Goal: Information Seeking & Learning: Learn about a topic

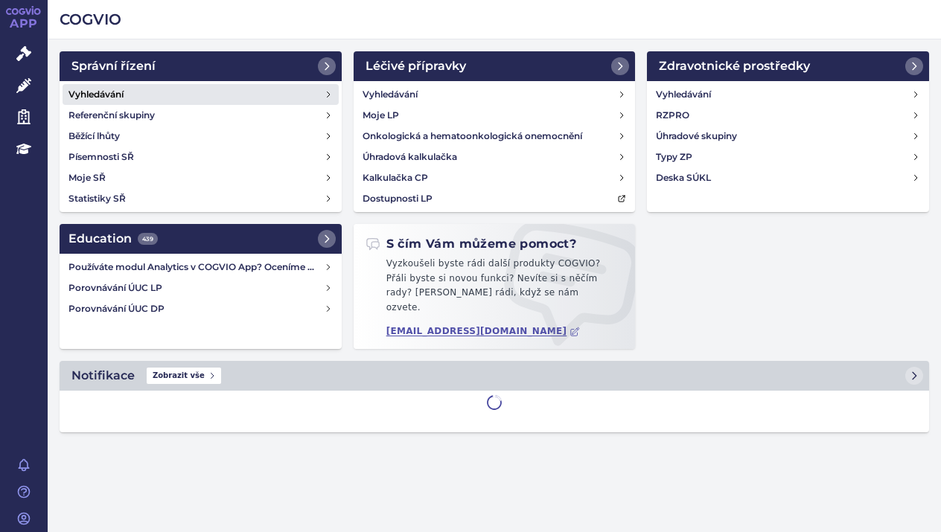
click at [93, 91] on h4 "Vyhledávání" at bounding box center [95, 94] width 55 height 15
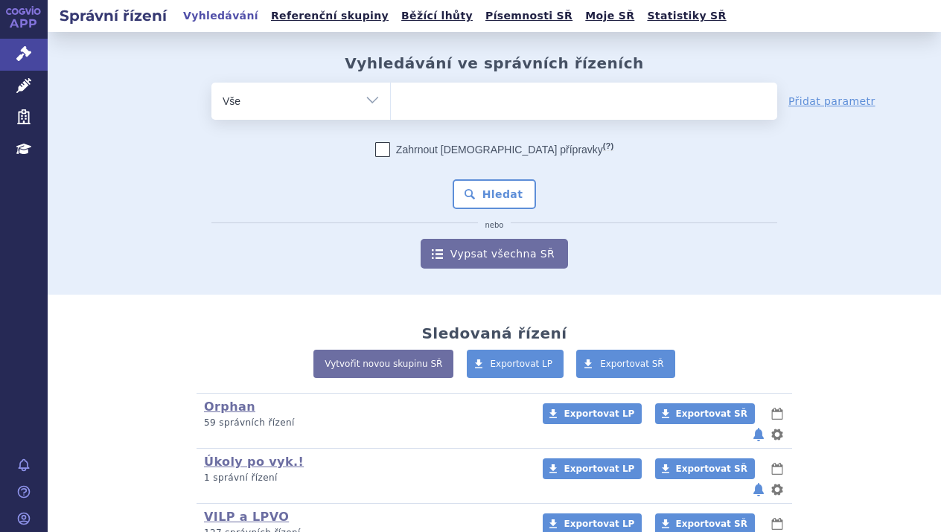
click at [407, 100] on ul at bounding box center [584, 98] width 386 height 31
click at [391, 100] on select at bounding box center [390, 100] width 1 height 37
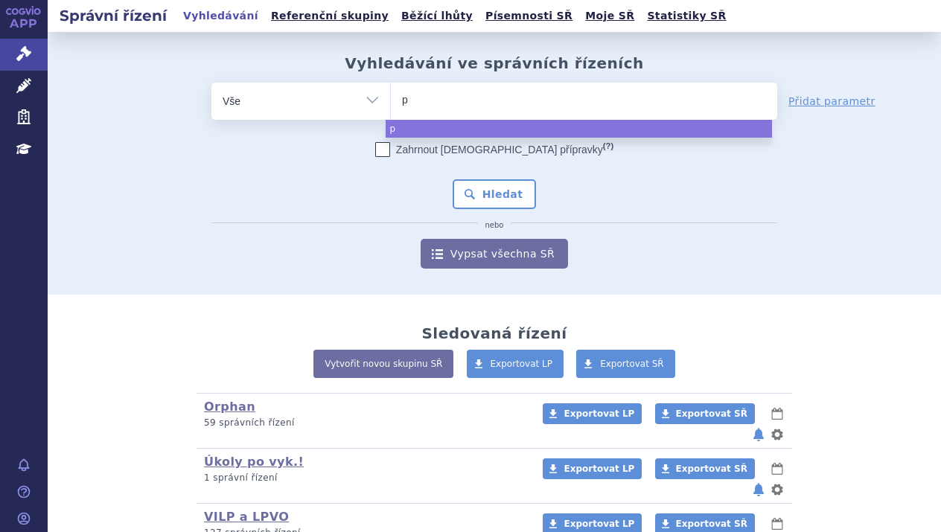
type input "po"
type input "pol"
type input "poli"
type input "polivy"
select select "polivy"
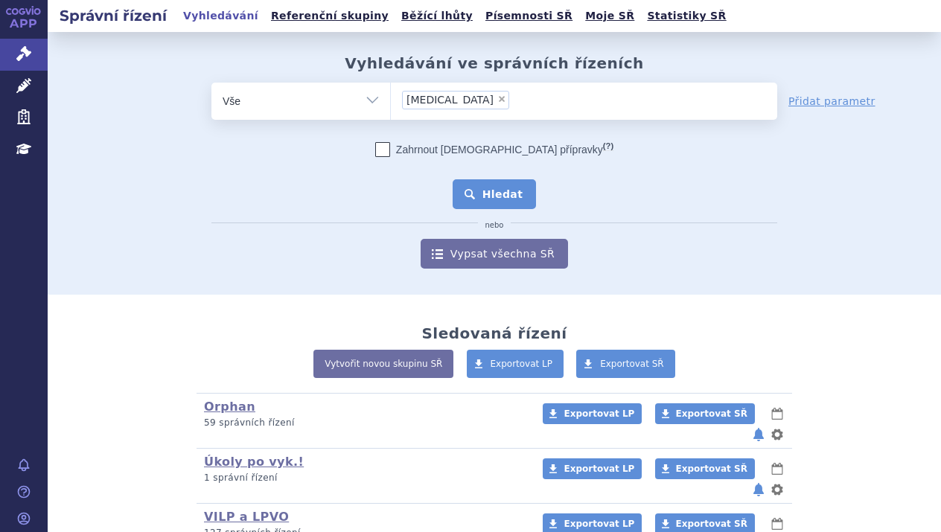
click at [502, 185] on button "Hledat" at bounding box center [495, 194] width 84 height 30
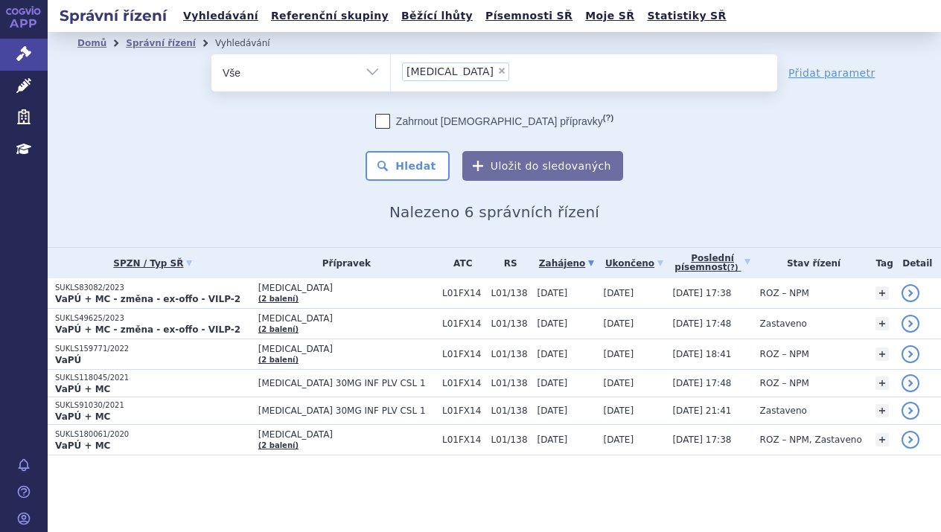
click at [497, 68] on span "×" at bounding box center [501, 70] width 9 height 9
click at [391, 68] on select "polivy" at bounding box center [390, 72] width 1 height 37
select select
type input "ka"
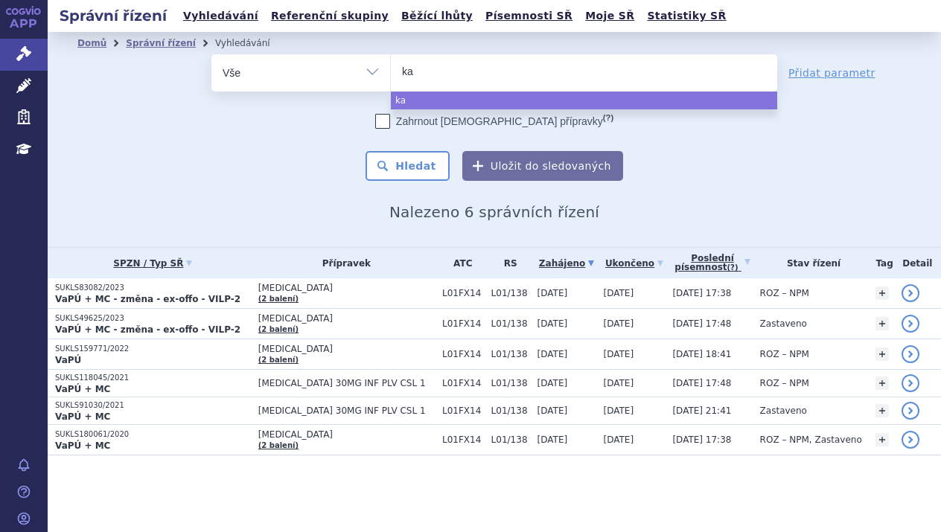
type input "kaf"
type input "kaft"
type input "kaftri"
type input "kaftrio"
select select "kaftrio"
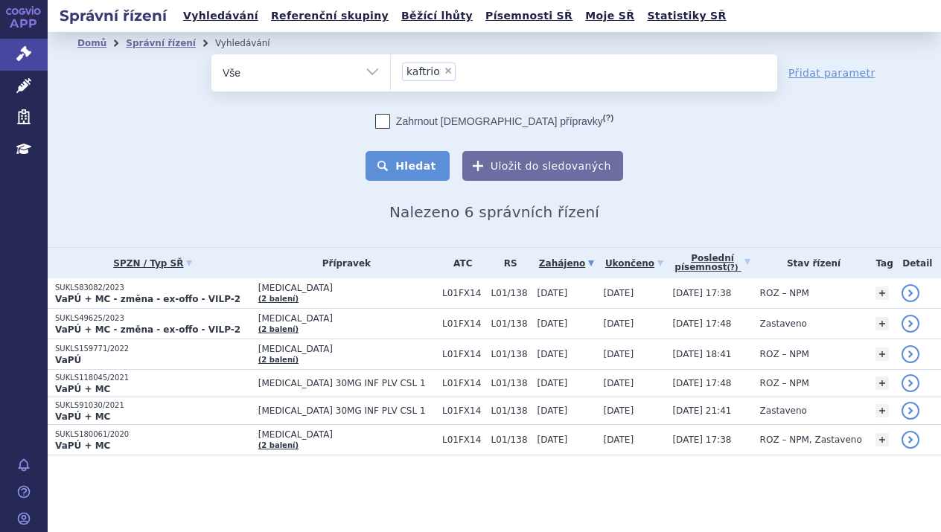
click at [429, 160] on button "Hledat" at bounding box center [407, 166] width 84 height 30
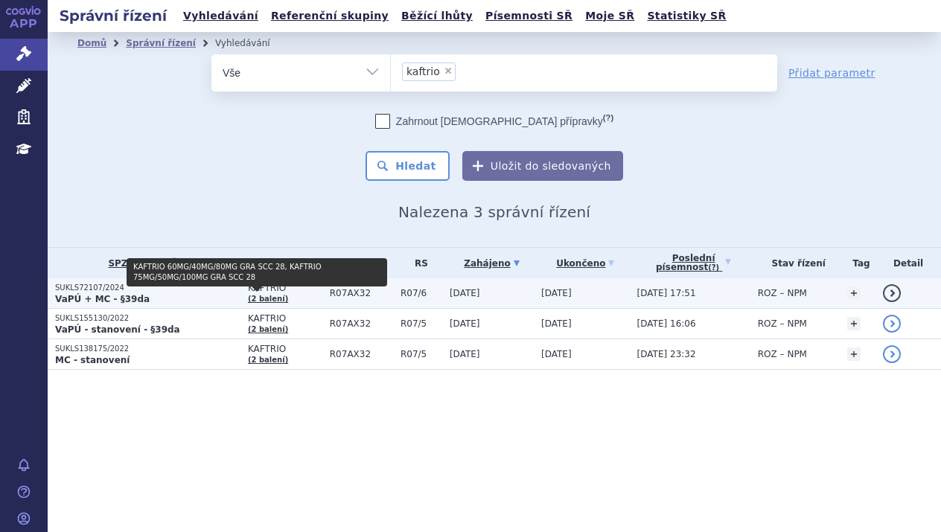
click at [266, 295] on link "(2 balení)" at bounding box center [268, 299] width 40 height 8
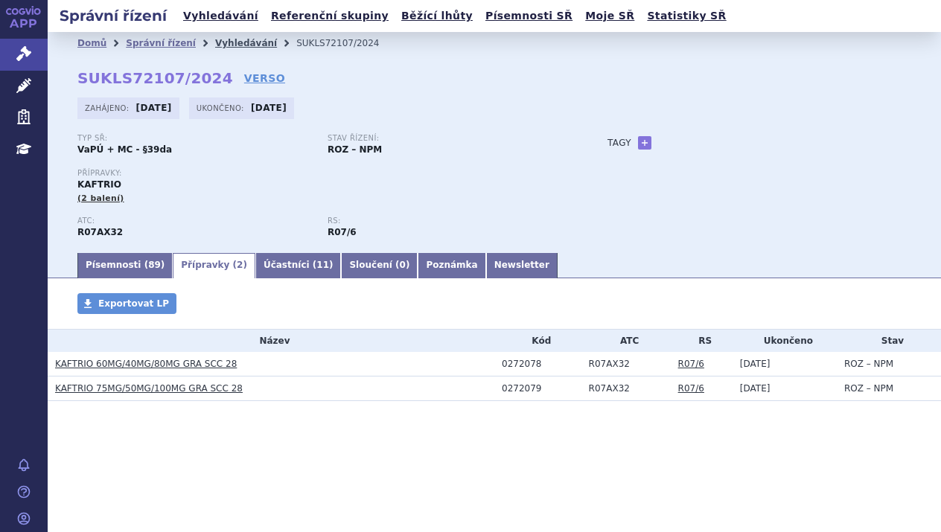
click at [229, 42] on link "Vyhledávání" at bounding box center [246, 43] width 62 height 10
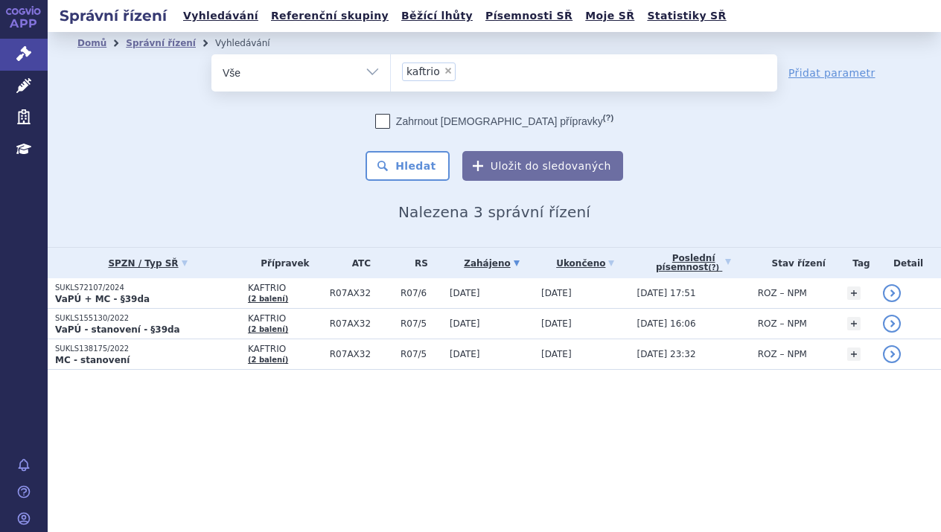
click at [444, 71] on span "×" at bounding box center [448, 70] width 9 height 9
click at [391, 71] on select "kaftrio" at bounding box center [390, 72] width 1 height 37
select select
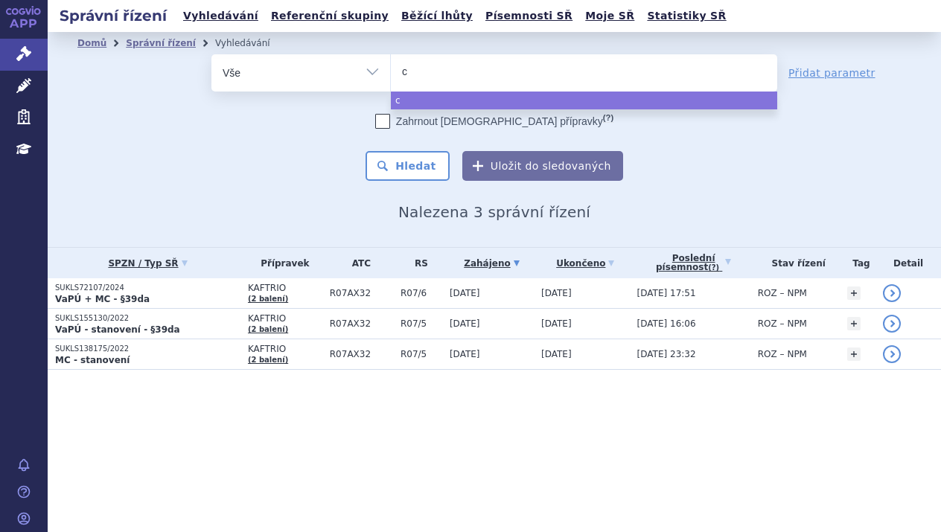
type input "ca"
type input "cap"
type input "capv"
type input "capva"
type input "capvaxi"
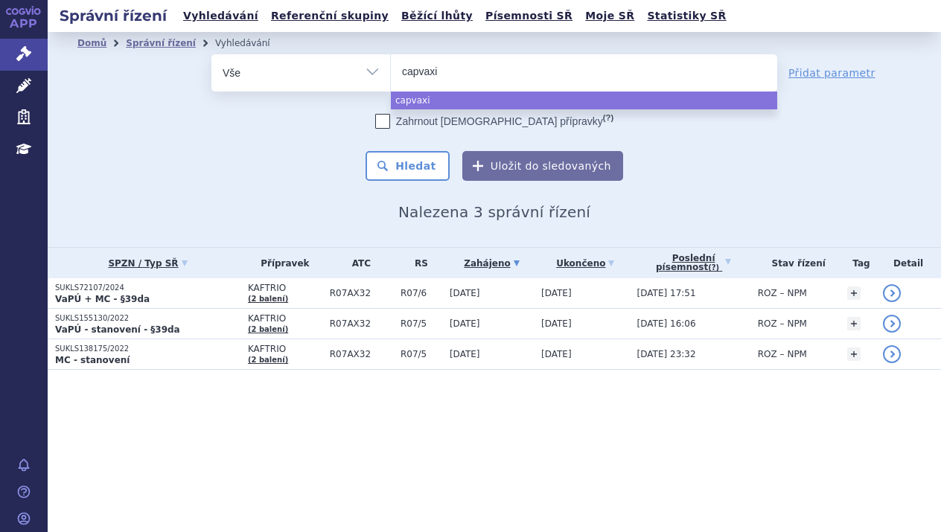
type input "capvaxim"
type input "capvaxi"
type input "capvaxiv"
type input "capvaxive"
select select "capvaxive"
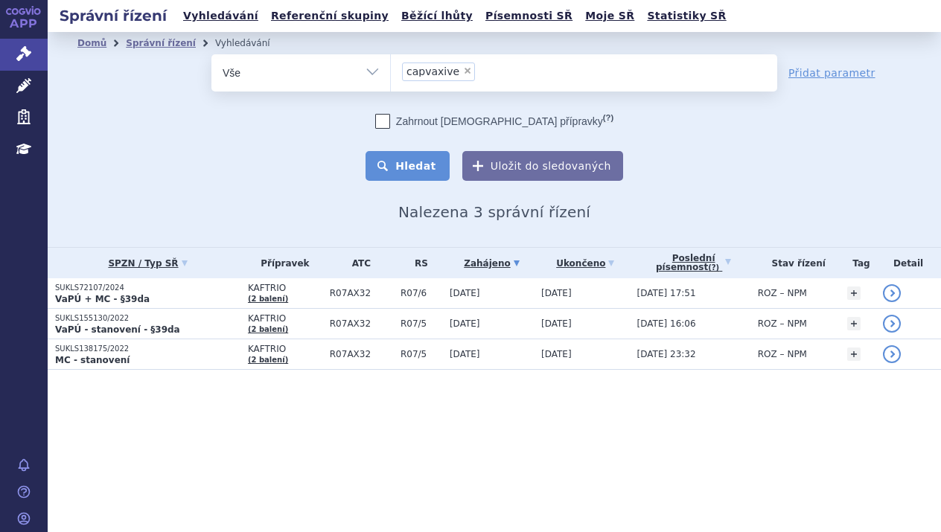
click at [430, 167] on button "Hledat" at bounding box center [407, 166] width 84 height 30
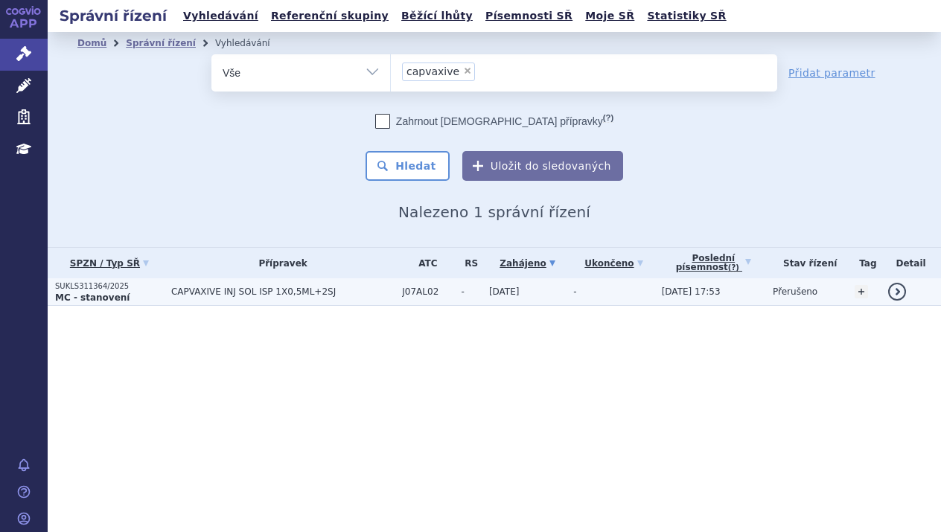
click at [141, 288] on p "SUKLS311364/2025" at bounding box center [109, 286] width 109 height 10
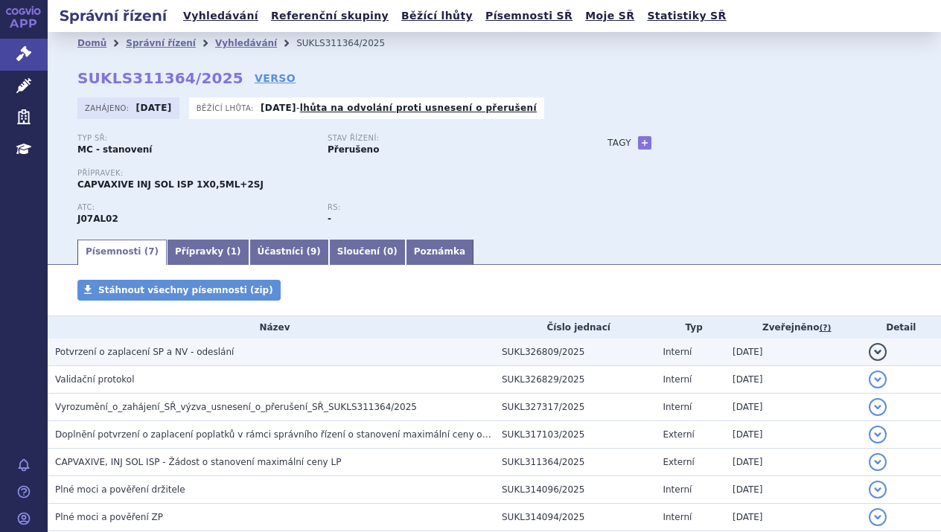
scroll to position [74, 0]
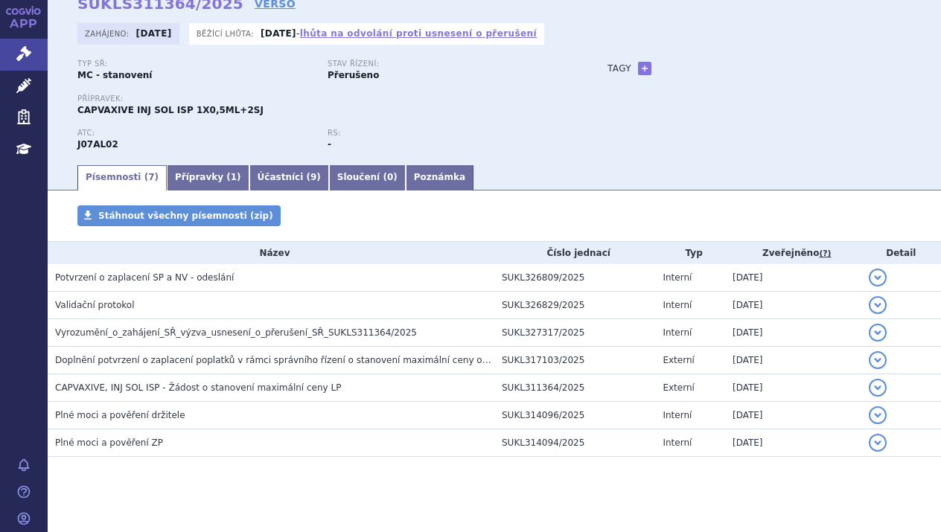
click at [429, 38] on link "lhůta na odvolání proti usnesení o přerušení" at bounding box center [418, 33] width 237 height 10
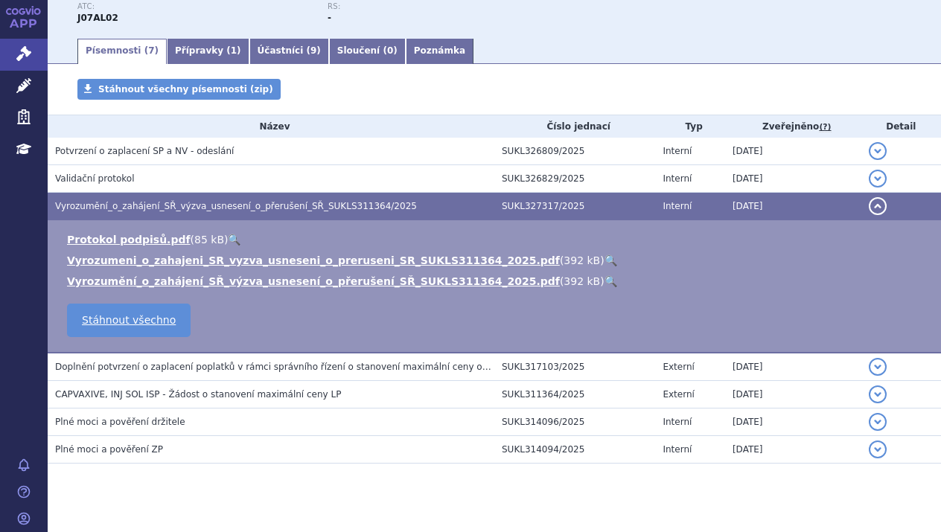
scroll to position [222, 0]
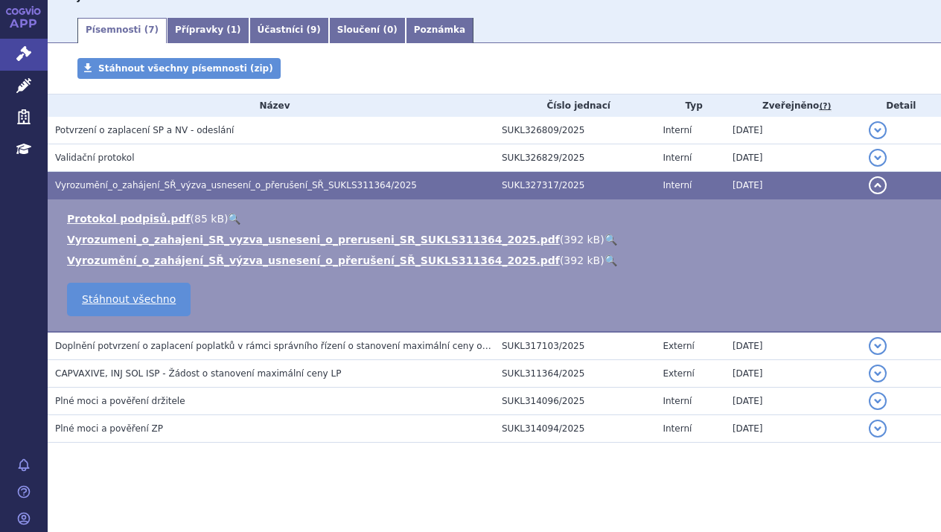
click at [604, 237] on link "🔍" at bounding box center [610, 240] width 13 height 12
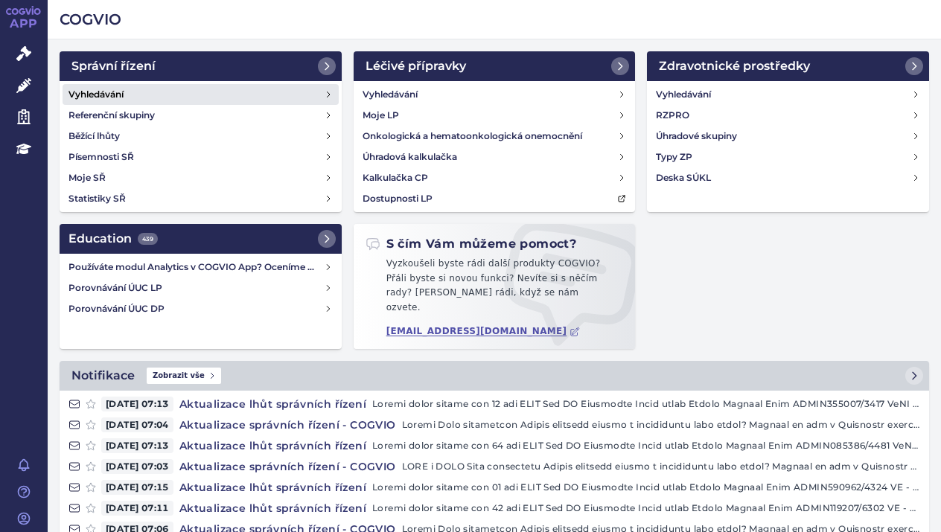
click at [95, 97] on h4 "Vyhledávání" at bounding box center [95, 94] width 55 height 15
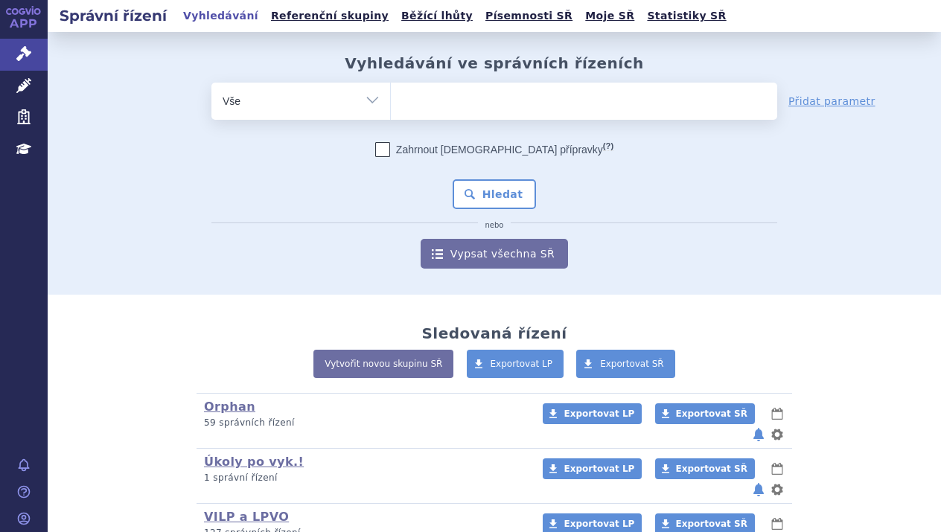
click at [464, 89] on ul at bounding box center [584, 98] width 386 height 31
click at [391, 89] on select at bounding box center [390, 100] width 1 height 37
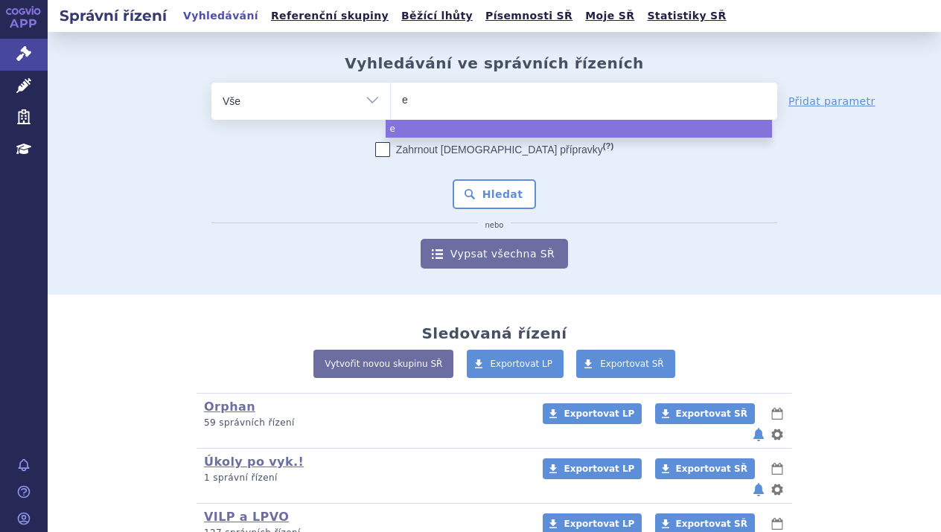
type input "ef"
type input "efl"
type input "eflu"
type input "eflue"
type input "efluel"
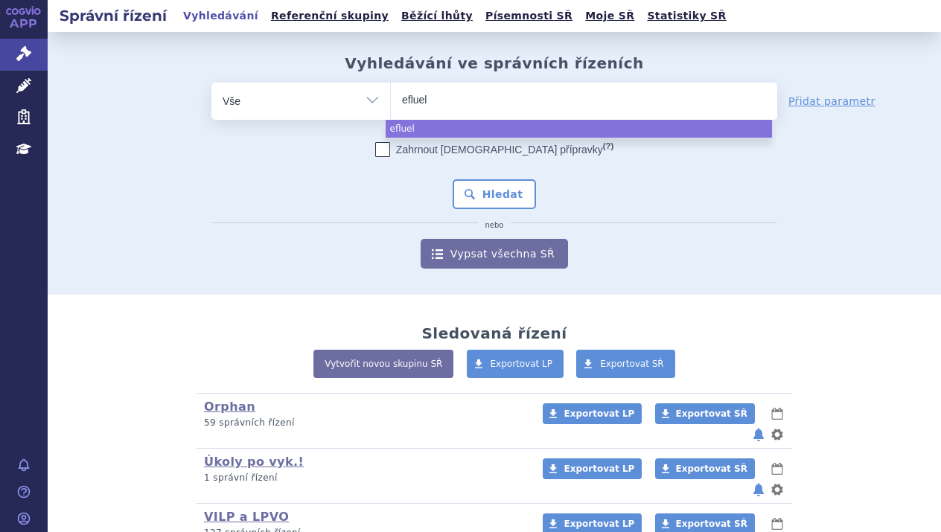
type input "eflueld"
type input "efluelda"
select select "efluelda"
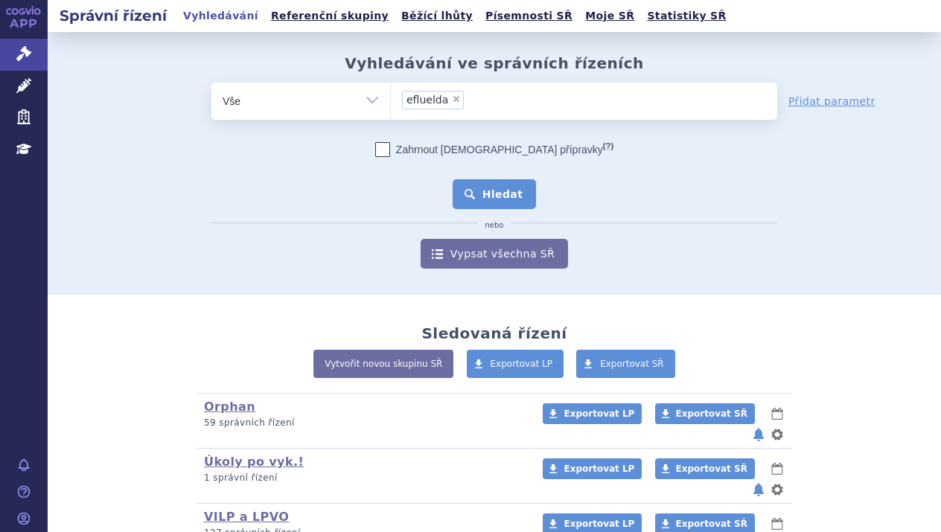
click at [486, 196] on button "Hledat" at bounding box center [495, 194] width 84 height 30
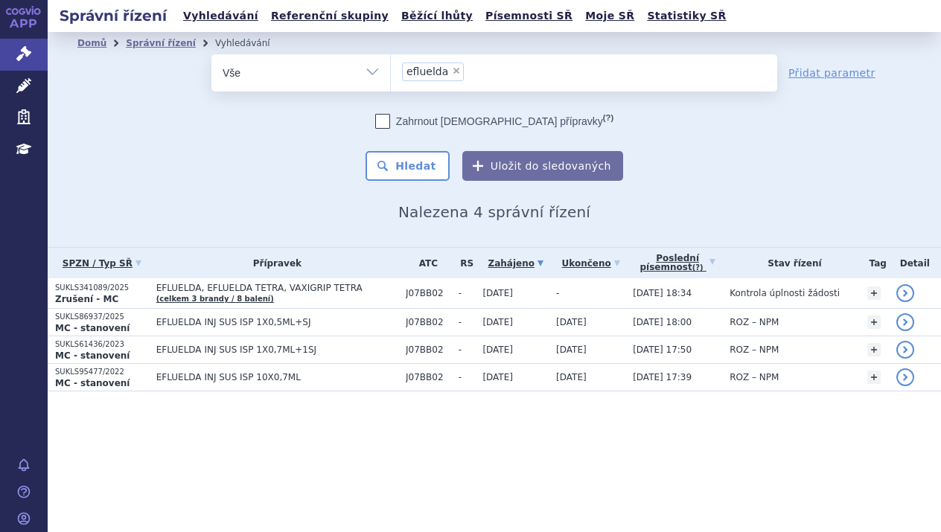
click at [452, 71] on span "×" at bounding box center [456, 70] width 9 height 9
click at [391, 71] on select "efluelda" at bounding box center [390, 72] width 1 height 37
select select
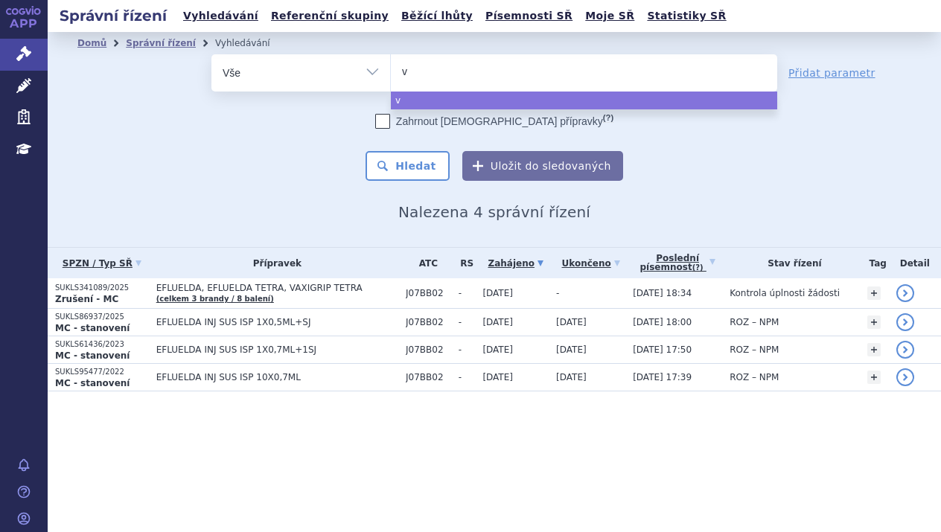
type input "va"
type input "vax"
type input "vaxi"
type input "vaxig"
type input "vaxigr"
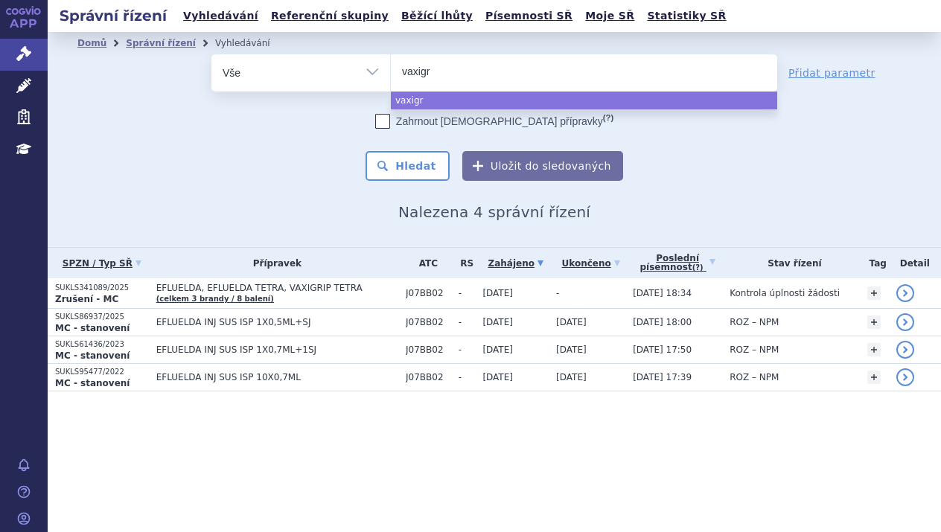
type input "vaxigri"
type input "vaxigrip"
select select "vaxigrip"
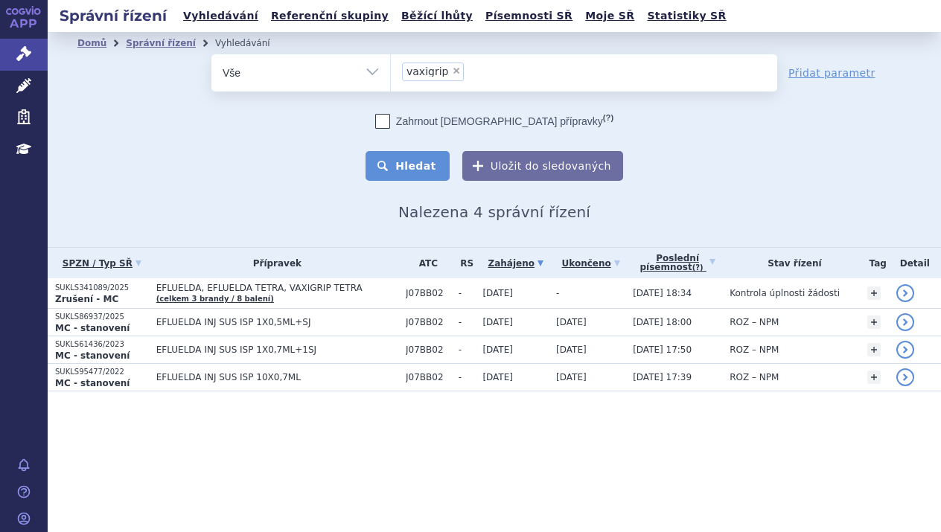
click at [426, 158] on button "Hledat" at bounding box center [407, 166] width 84 height 30
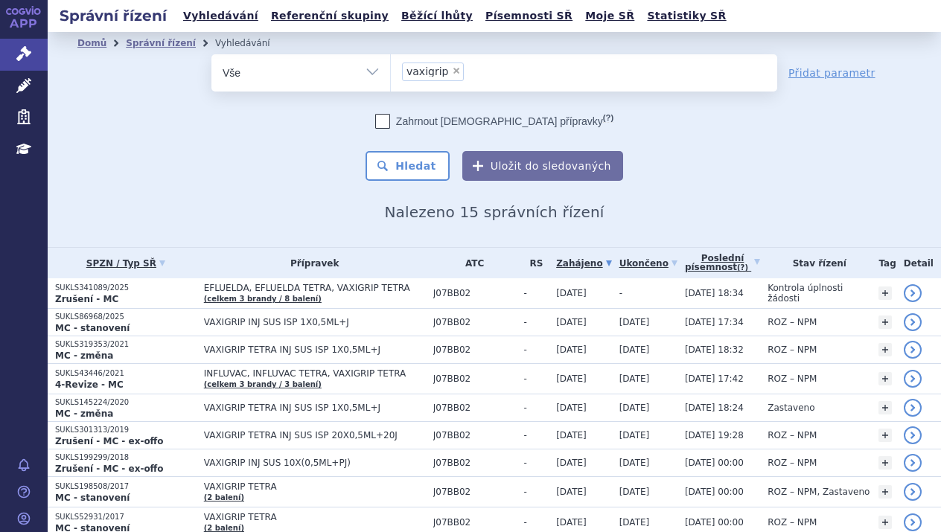
click at [452, 68] on span "×" at bounding box center [456, 70] width 9 height 9
click at [391, 68] on select "vaxigrip" at bounding box center [390, 72] width 1 height 37
select select
type input "ki"
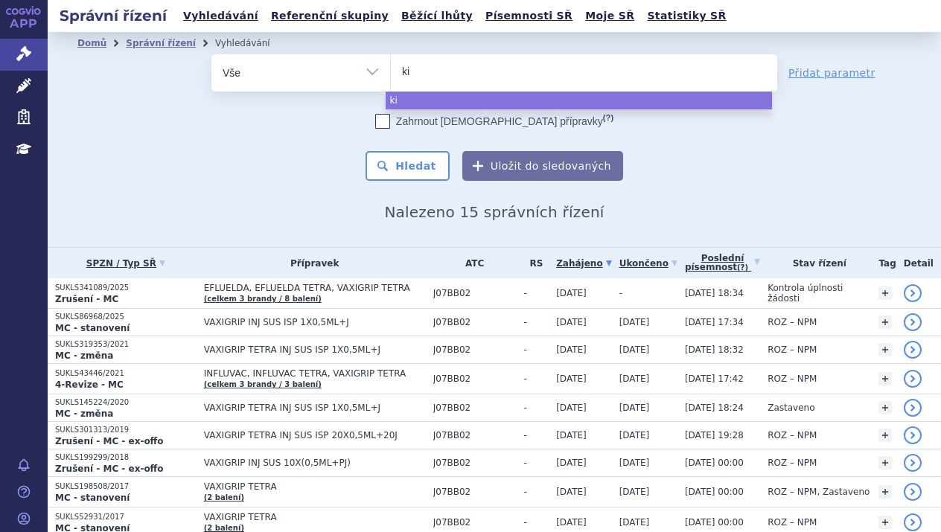
type input "kis"
type input "kisq"
type input "kisqa"
type input "kisqali"
select select "[MEDICAL_DATA]"
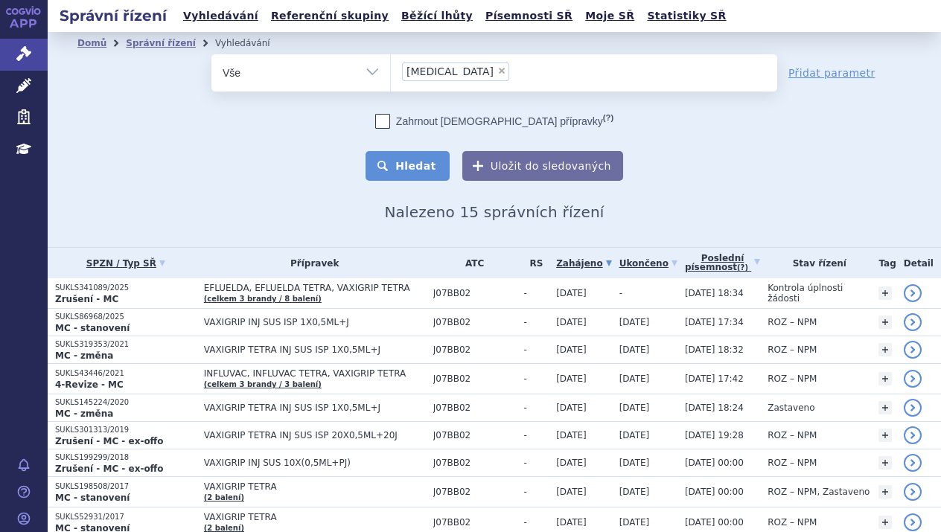
click at [397, 164] on button "Hledat" at bounding box center [407, 166] width 84 height 30
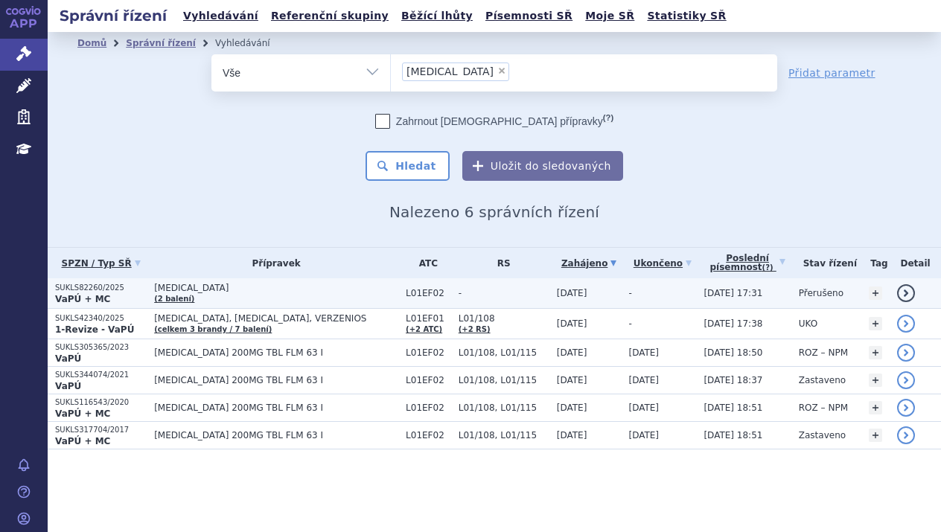
click at [130, 290] on p "SUKLS82260/2025" at bounding box center [101, 288] width 92 height 10
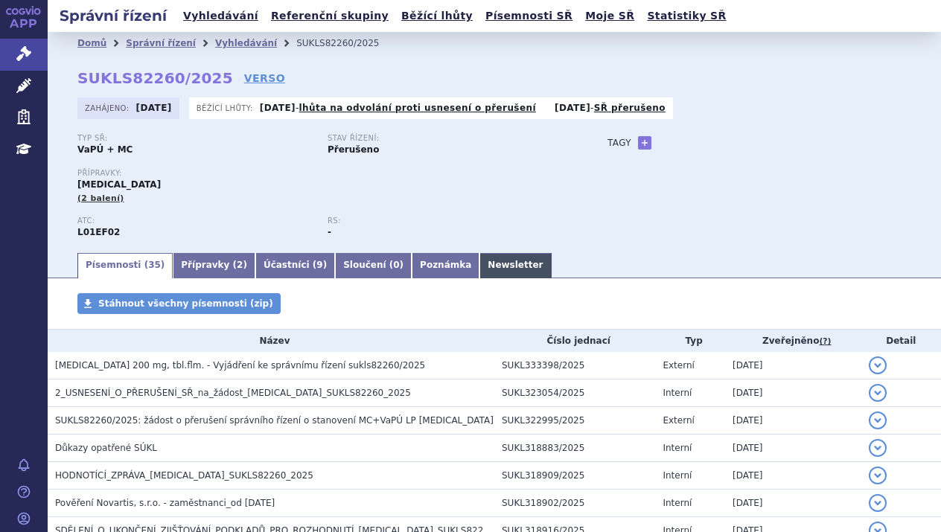
click at [479, 260] on link "Newsletter" at bounding box center [514, 265] width 71 height 25
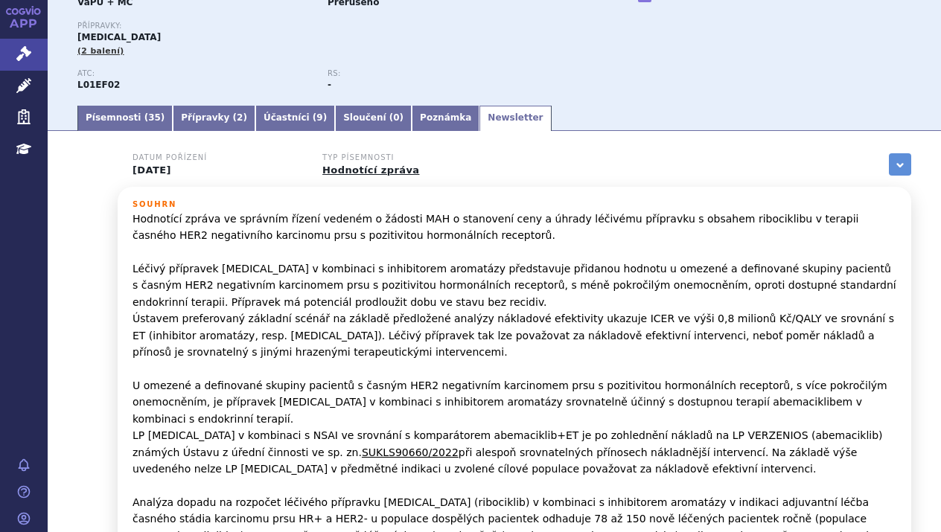
scroll to position [149, 0]
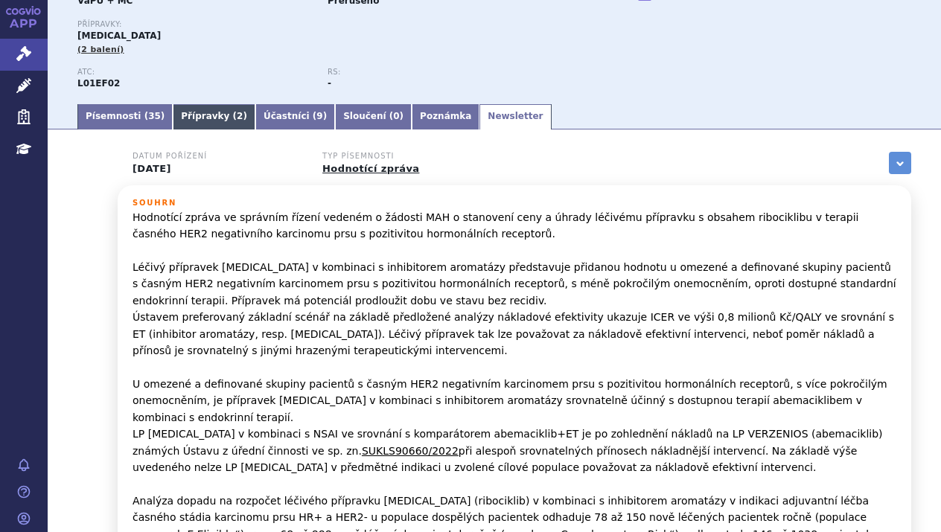
click at [201, 120] on link "Přípravky ( 2 )" at bounding box center [214, 116] width 83 height 25
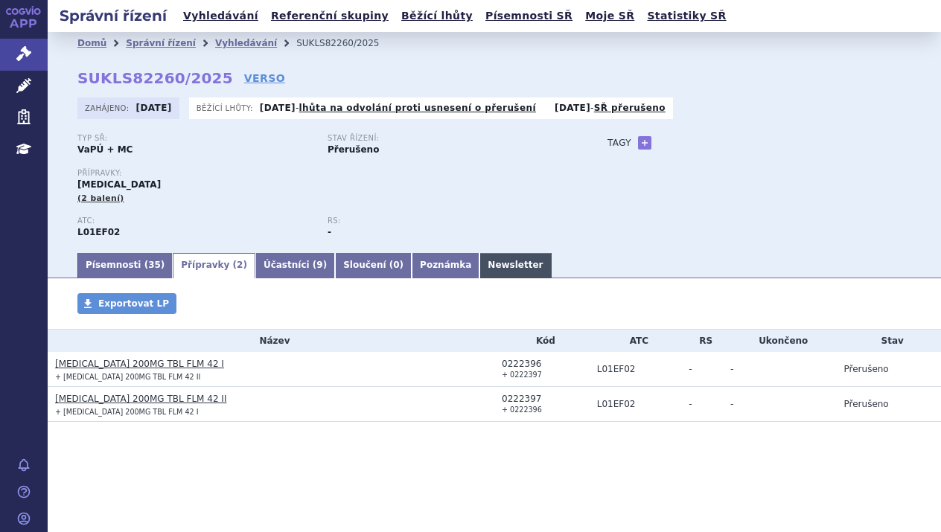
click at [479, 266] on link "Newsletter" at bounding box center [514, 265] width 71 height 25
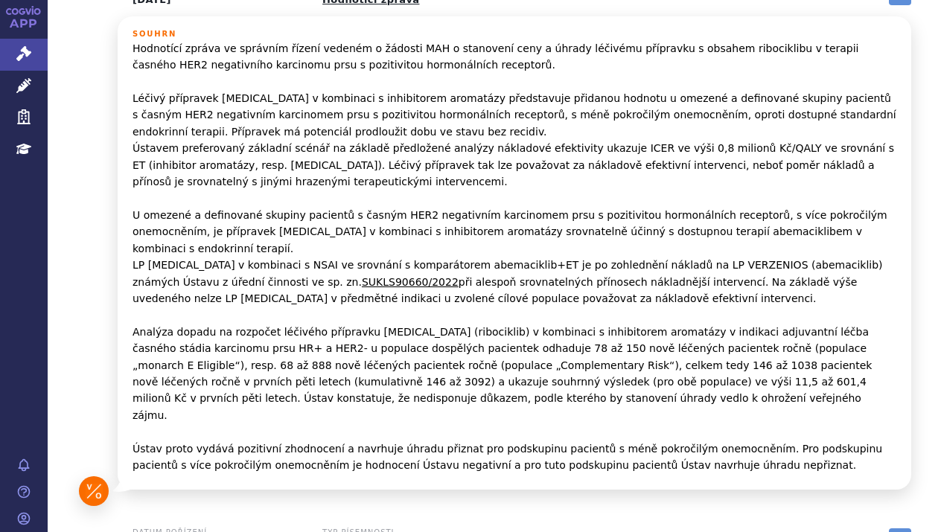
scroll to position [218, 0]
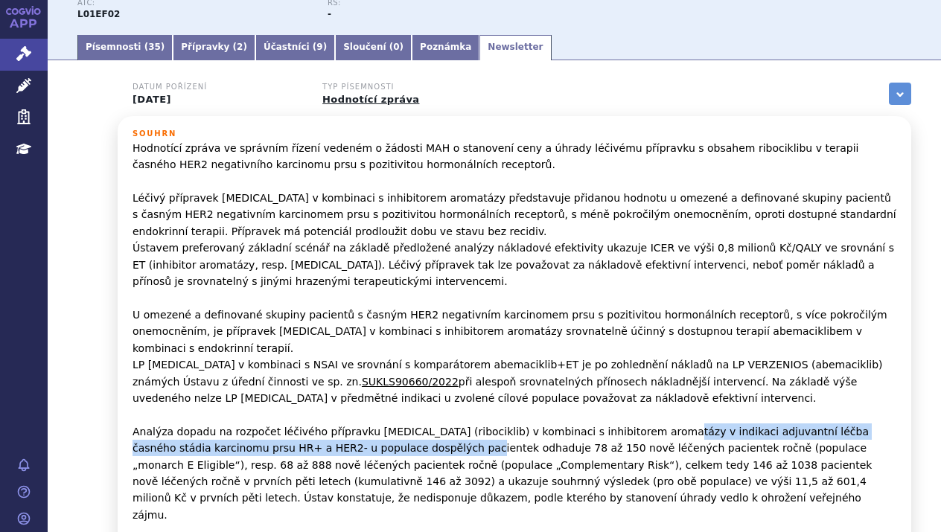
drag, startPoint x: 623, startPoint y: 414, endPoint x: 346, endPoint y: 425, distance: 277.1
click at [346, 425] on p "Hodnotící zpráva ve správním řízení vedeném o žádosti MAH o stanovení ceny a úh…" at bounding box center [514, 357] width 764 height 434
copy p "indikaci adjuvantní léčba časného stádia karcinomu prsu HR+ a HER2- u populace …"
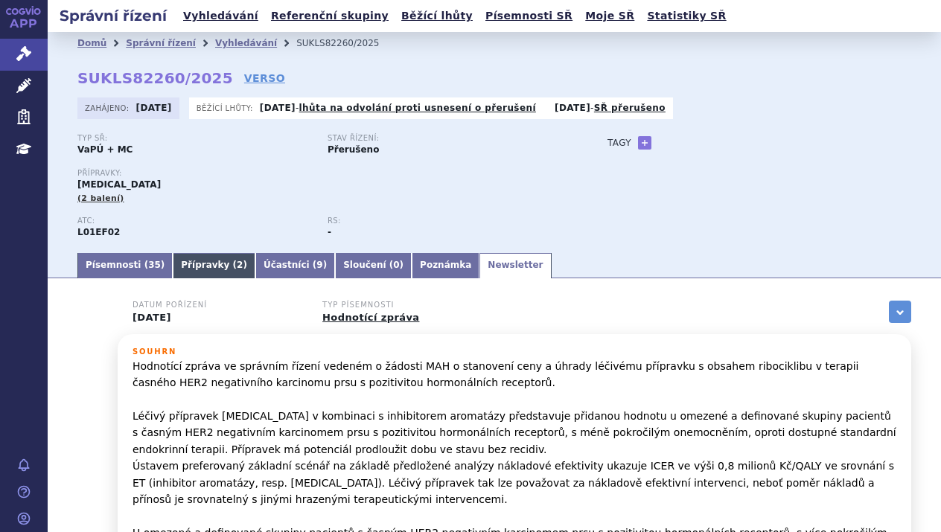
click at [174, 257] on link "Přípravky ( 2 )" at bounding box center [214, 265] width 83 height 25
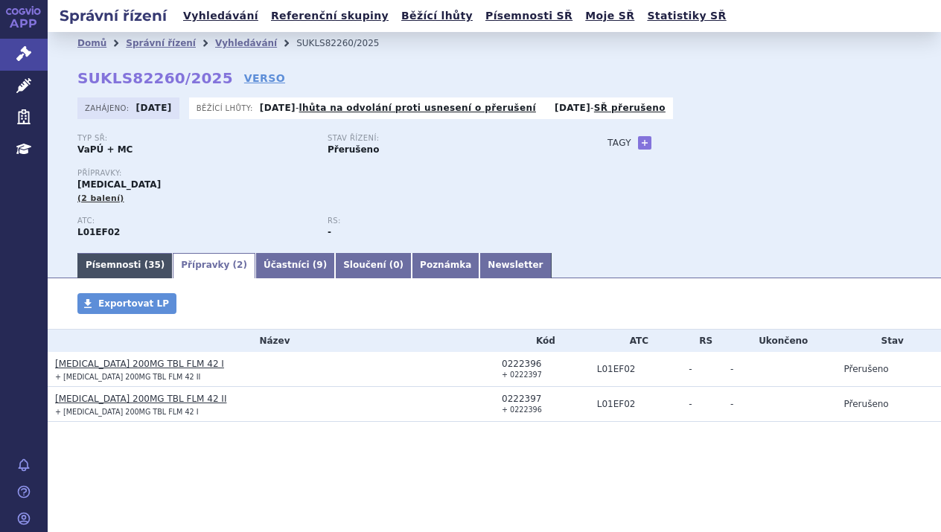
click at [124, 258] on link "Písemnosti ( 35 )" at bounding box center [124, 265] width 95 height 25
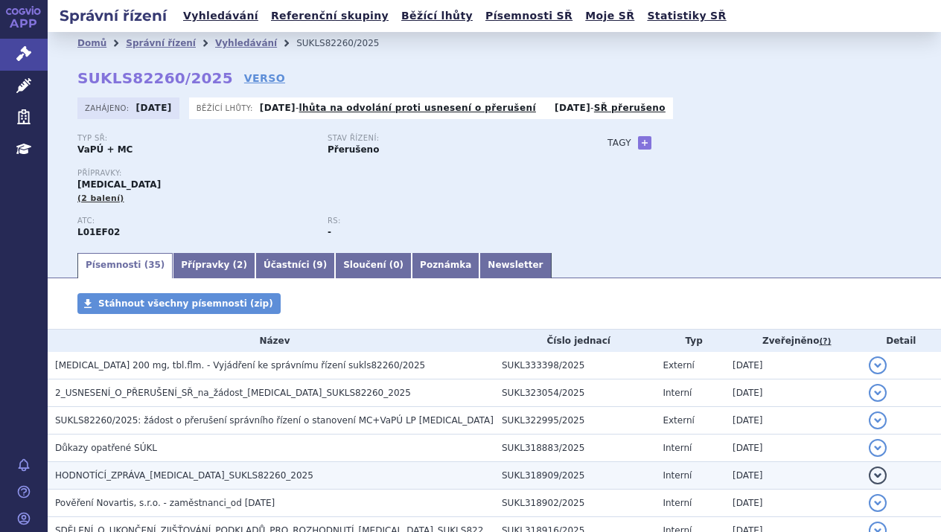
click at [194, 475] on span "HODNOTÍCÍ_ZPRÁVA_KISQALI_SUKLS82260_2025" at bounding box center [184, 475] width 258 height 10
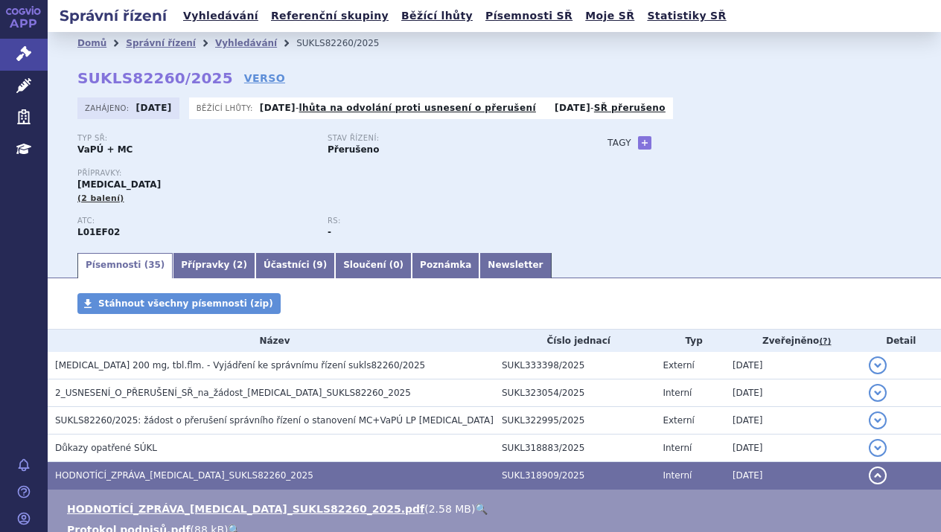
click at [475, 508] on link "🔍" at bounding box center [481, 509] width 13 height 12
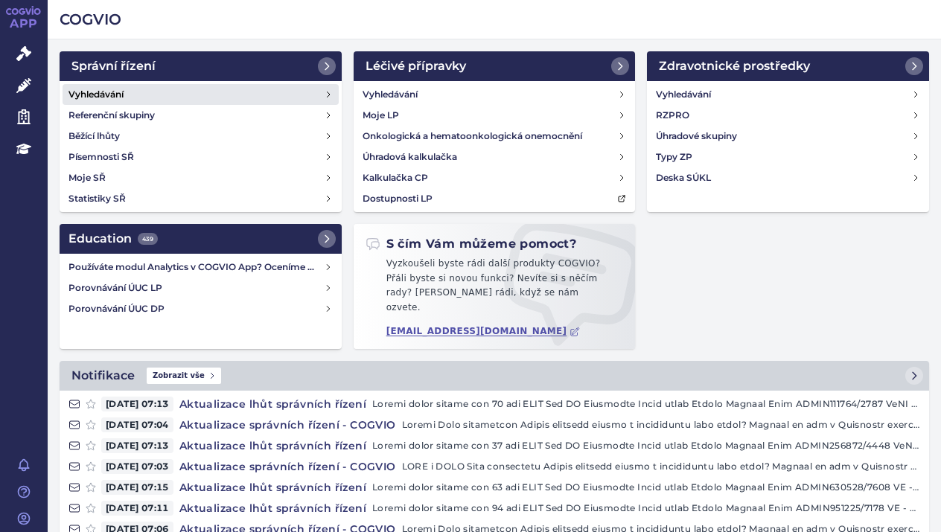
click at [130, 92] on link "Vyhledávání" at bounding box center [201, 94] width 276 height 21
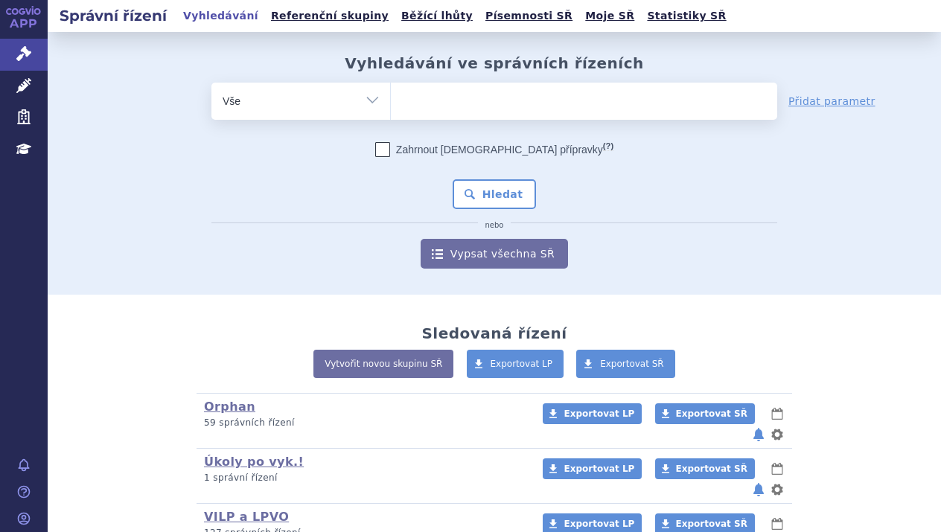
click at [470, 100] on ul at bounding box center [584, 98] width 386 height 31
click at [391, 100] on select at bounding box center [390, 100] width 1 height 37
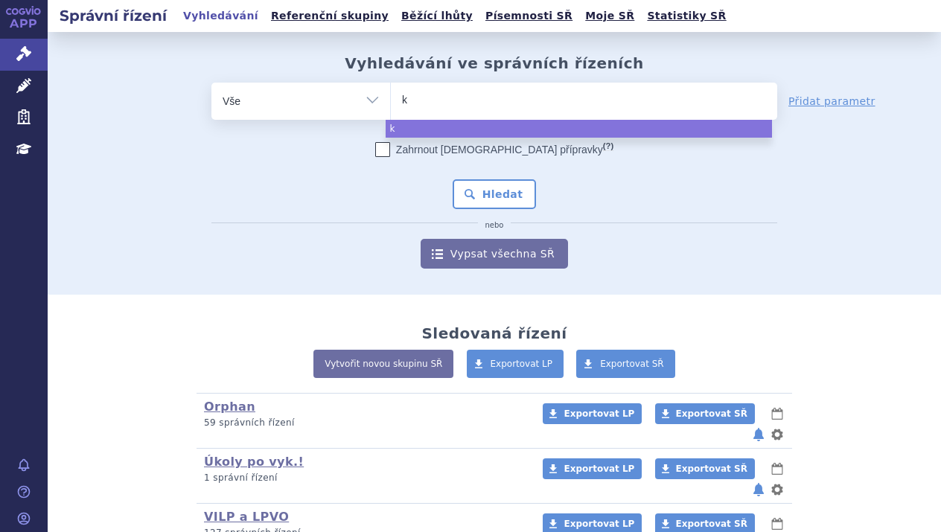
type input "ki"
type input "kis"
type input "kisqa"
type input "kisqal"
type input "[MEDICAL_DATA]"
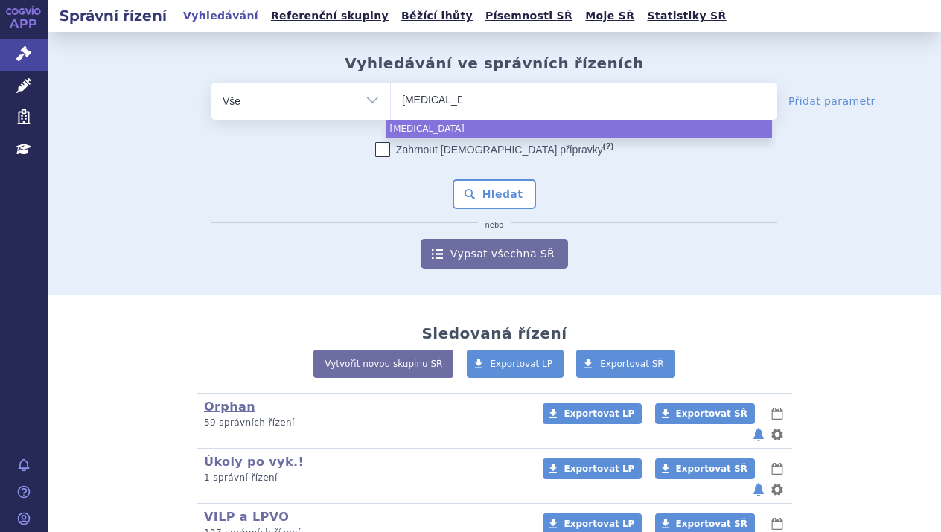
select select "[MEDICAL_DATA]"
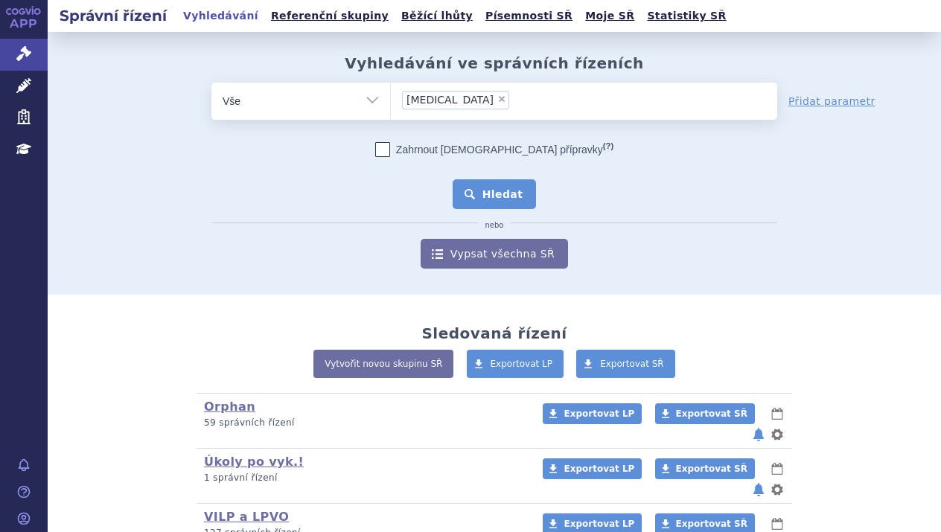
click at [482, 182] on button "Hledat" at bounding box center [495, 194] width 84 height 30
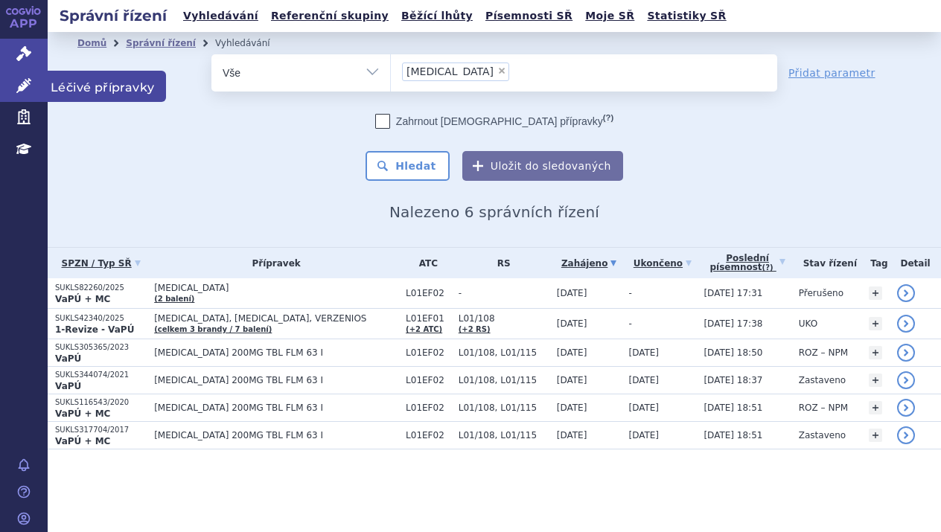
click at [26, 83] on icon at bounding box center [23, 85] width 15 height 15
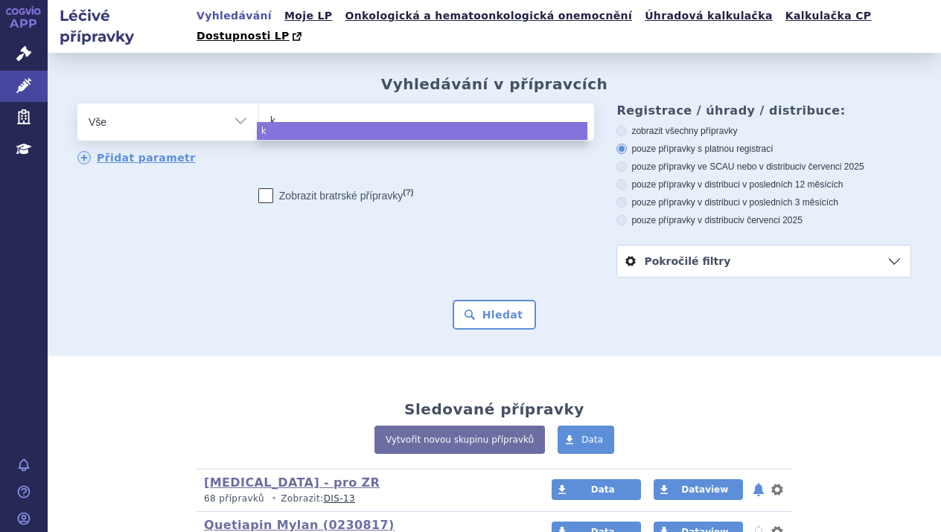
type input "ki"
type input "kis"
type input "kisqa"
type input "kisqal"
type input "[MEDICAL_DATA]"
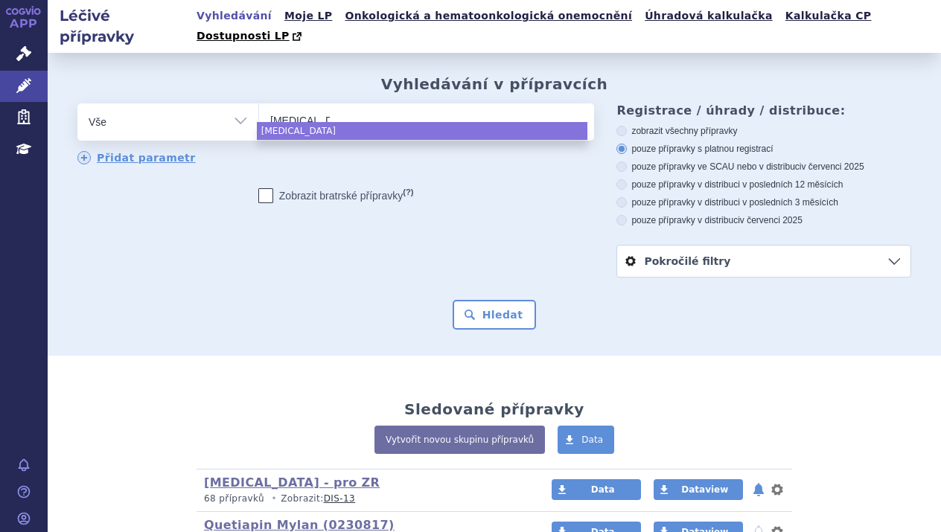
select select "[MEDICAL_DATA]"
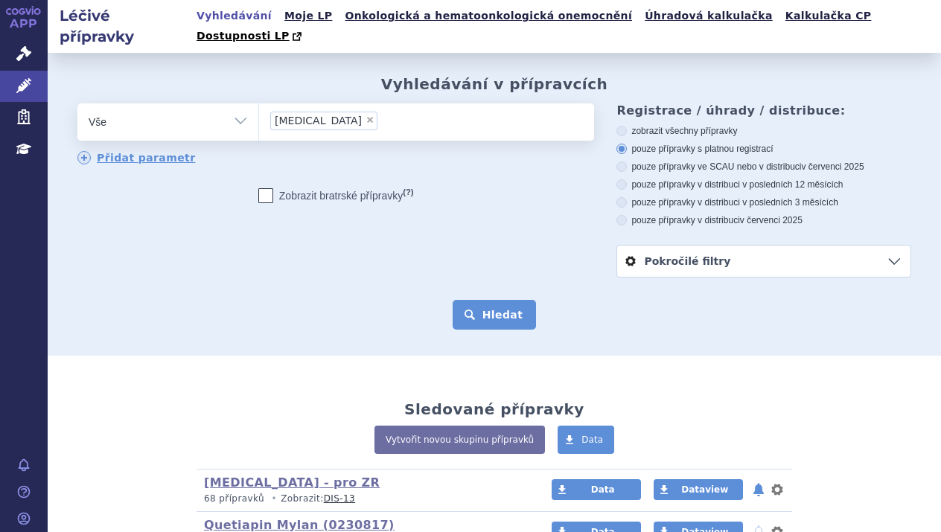
click at [503, 300] on button "Hledat" at bounding box center [495, 315] width 84 height 30
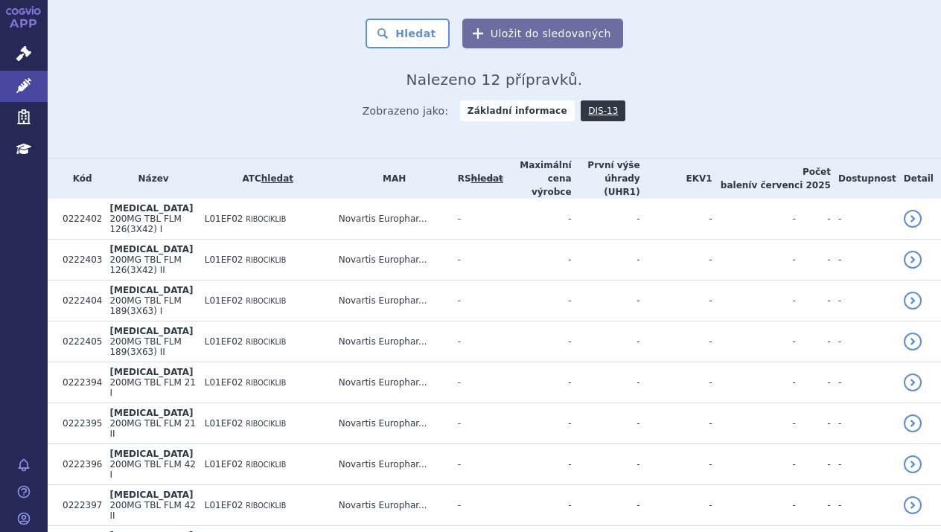
scroll to position [342, 0]
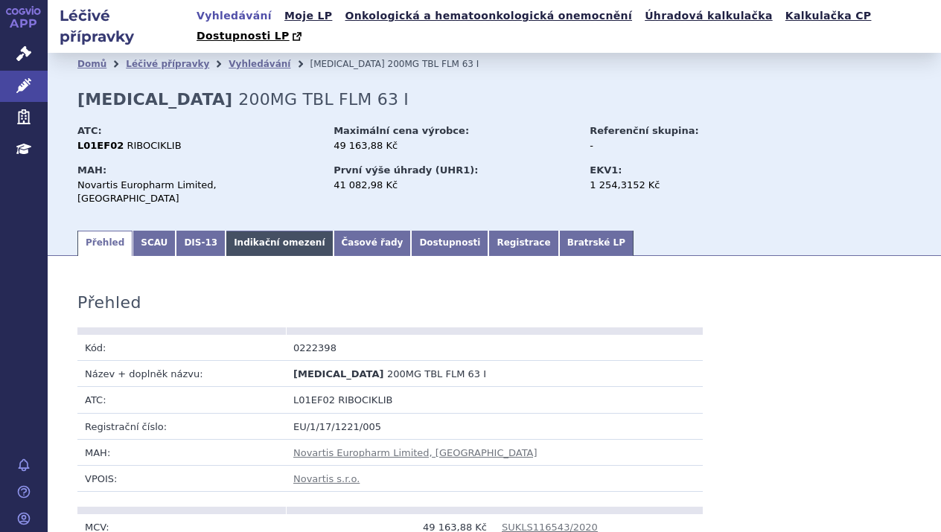
click at [259, 231] on link "Indikační omezení" at bounding box center [279, 243] width 107 height 25
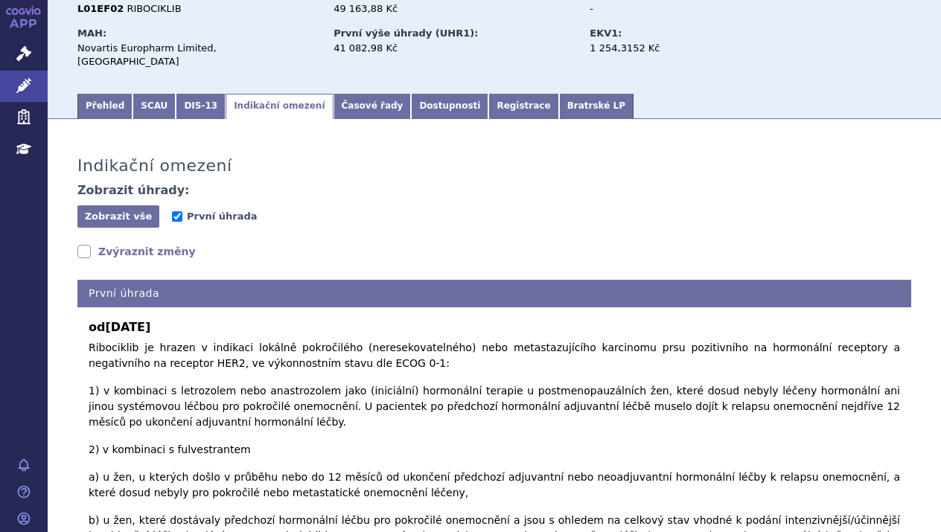
scroll to position [298, 0]
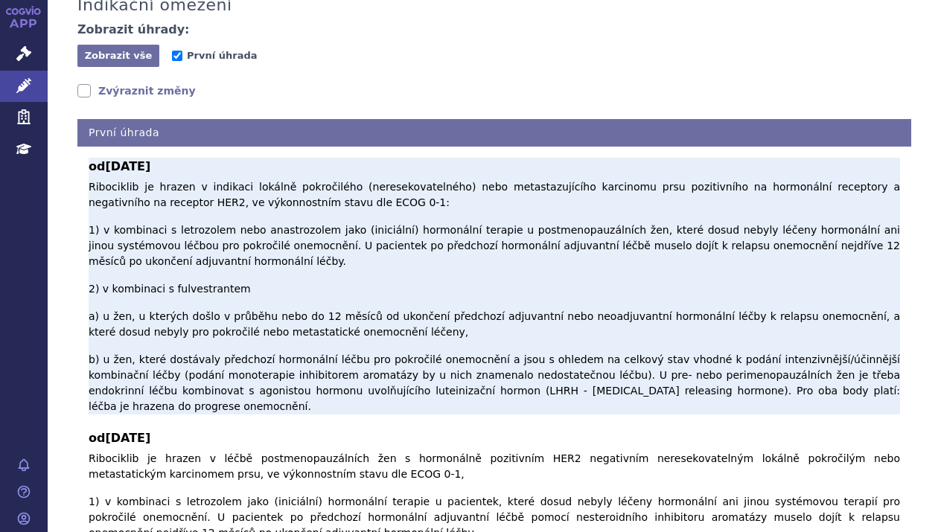
drag, startPoint x: 89, startPoint y: 156, endPoint x: 855, endPoint y: 305, distance: 781.1
click at [855, 305] on p "Ribociklib je hrazen v indikaci lokálně pokročilého (neresekovatelného) nebo me…" at bounding box center [494, 296] width 811 height 235
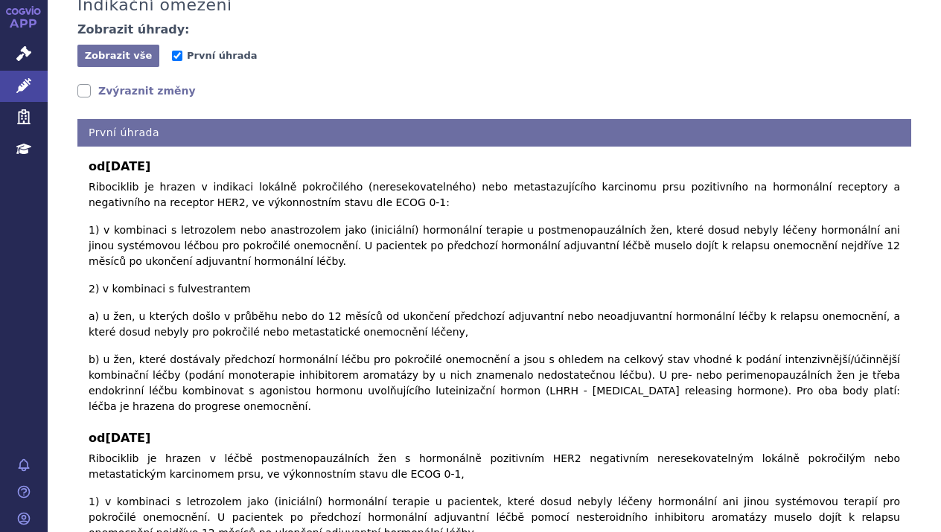
click at [81, 83] on link "Zvýraznit změny" at bounding box center [136, 90] width 118 height 15
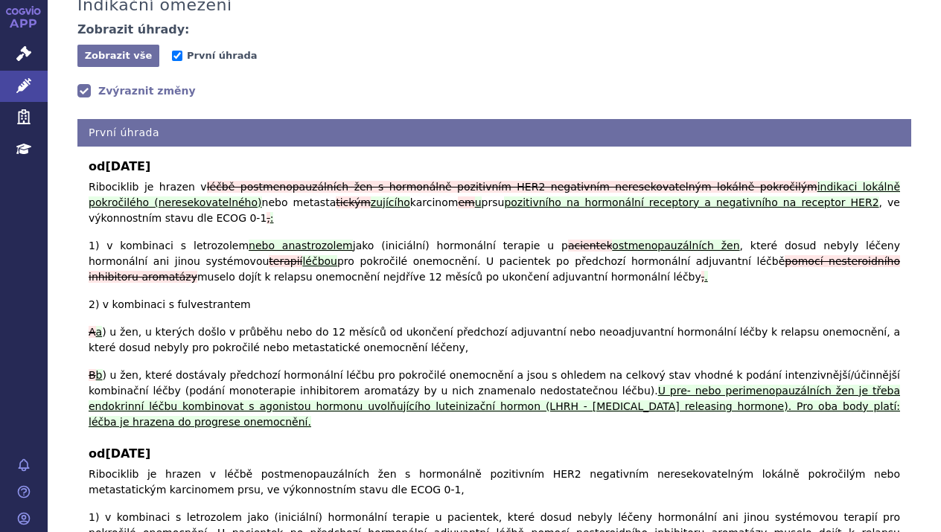
click at [297, 342] on div "od [DATE] Ribociklib je hrazen v indikaci lokálně pokročilého (neresekovatelnéh…" at bounding box center [494, 435] width 834 height 576
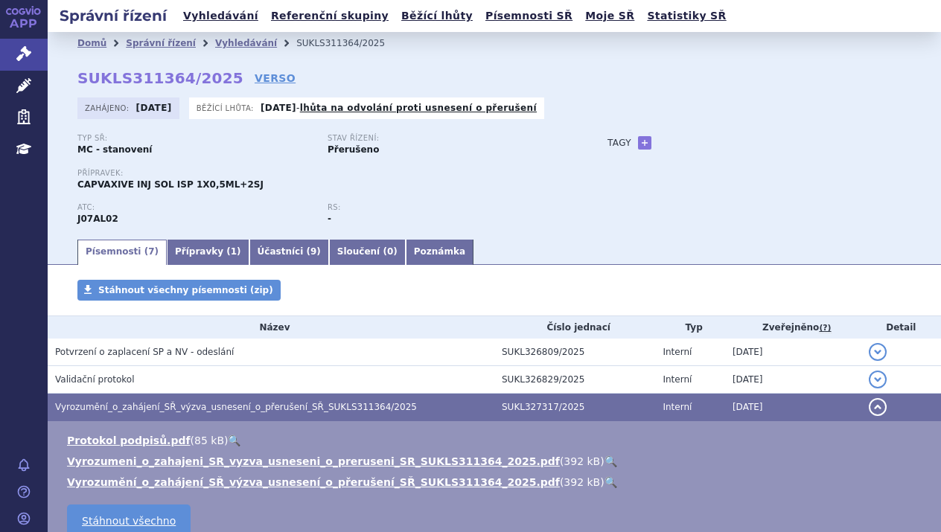
scroll to position [222, 0]
